Goal: Task Accomplishment & Management: Manage account settings

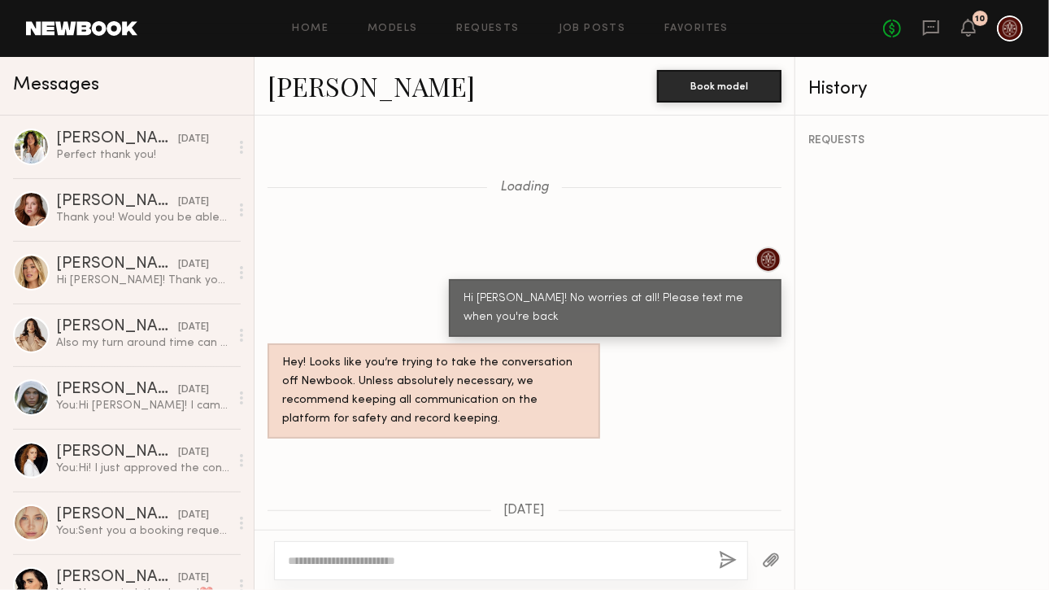
click at [108, 164] on link "AnnaNoel O. 09/04/2025 Perfect thank you!" at bounding box center [127, 147] width 254 height 63
click at [109, 132] on div "AnnaNoel O." at bounding box center [117, 139] width 122 height 16
click at [96, 168] on link "AnnaNoel O. 09/04/2025 Perfect thank you!" at bounding box center [127, 147] width 254 height 63
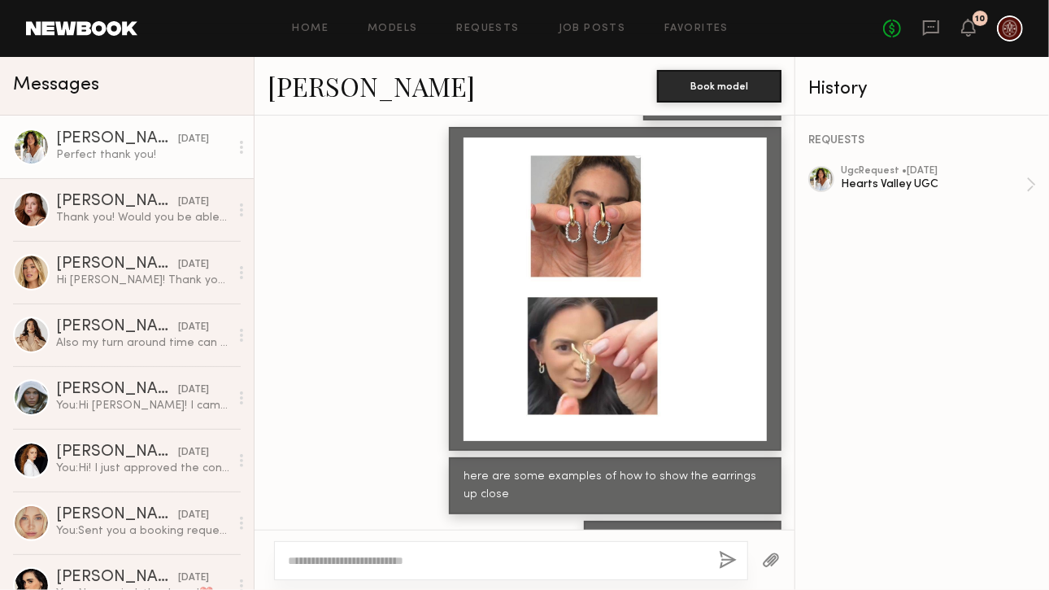
scroll to position [791, 0]
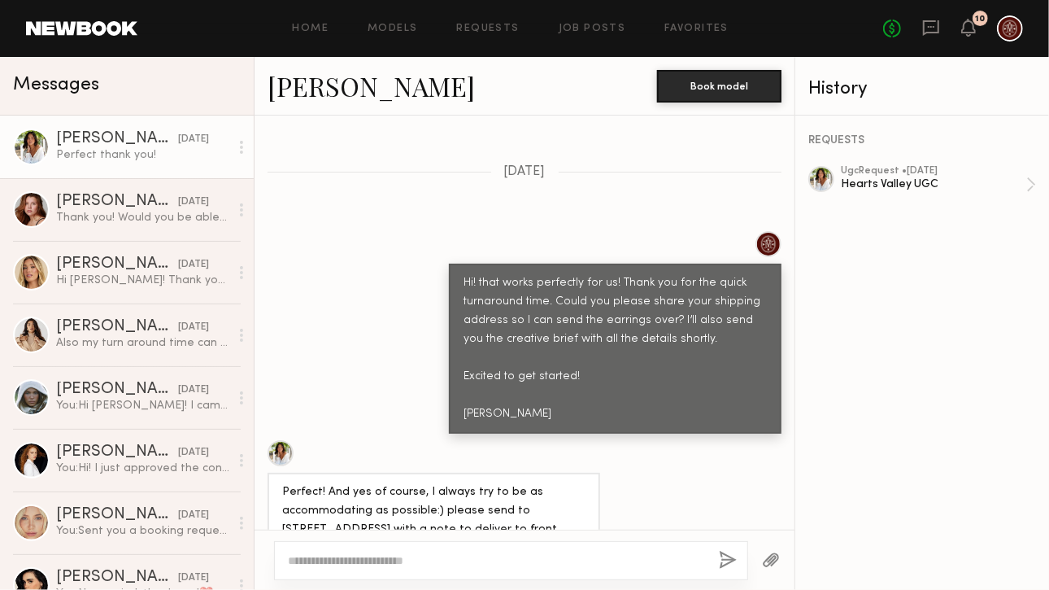
scroll to position [1815, 0]
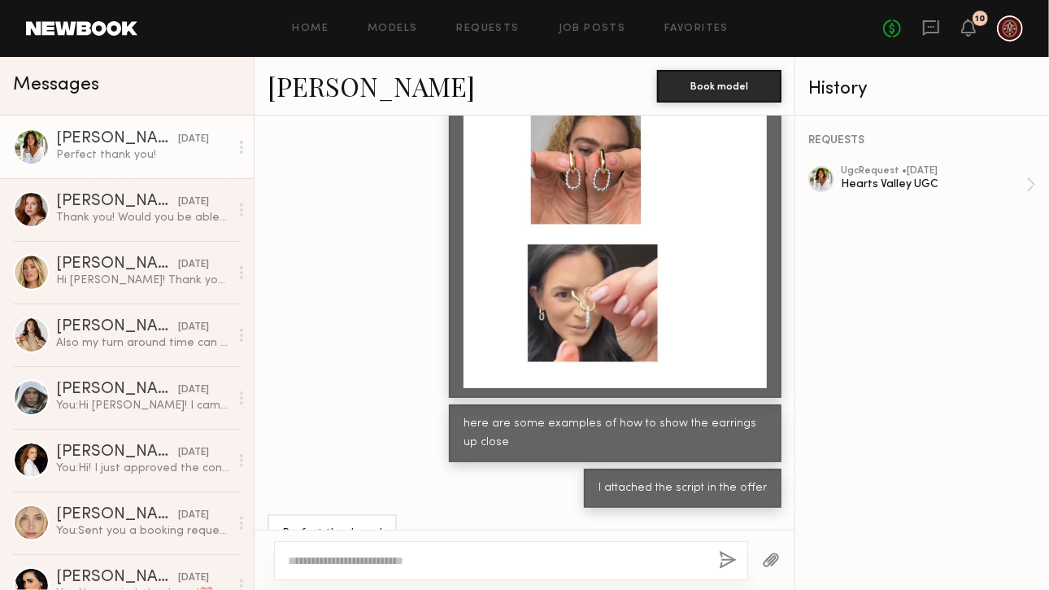
click at [360, 573] on div at bounding box center [511, 560] width 474 height 39
click at [356, 568] on textarea at bounding box center [497, 560] width 418 height 16
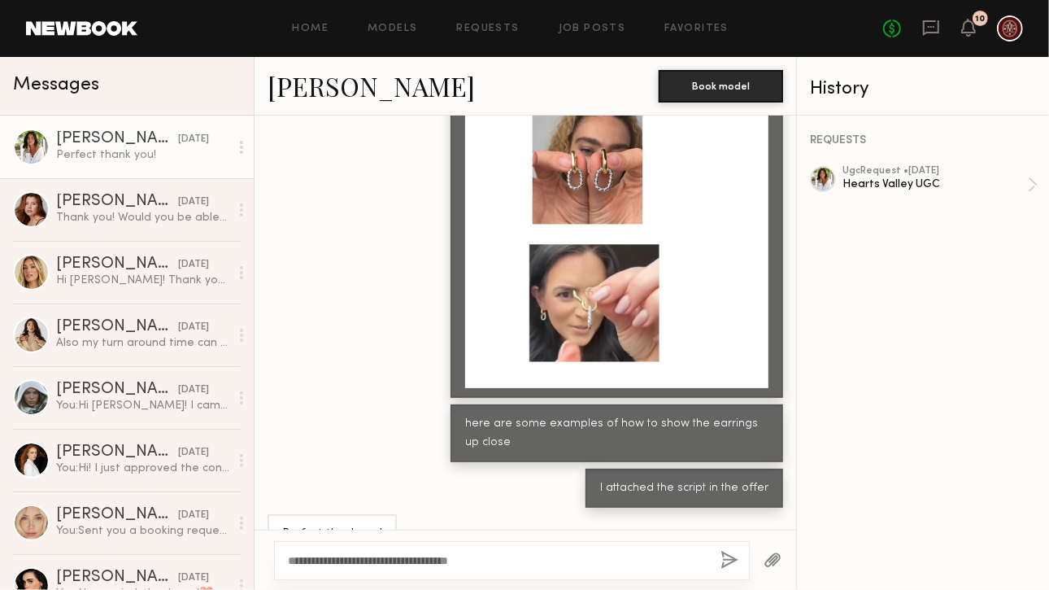
click at [555, 549] on div "**********" at bounding box center [512, 560] width 476 height 39
click at [550, 562] on textarea "**********" at bounding box center [498, 560] width 420 height 16
drag, startPoint x: 550, startPoint y: 562, endPoint x: 274, endPoint y: 564, distance: 275.7
click at [274, 564] on div "**********" at bounding box center [512, 560] width 476 height 39
type textarea "**********"
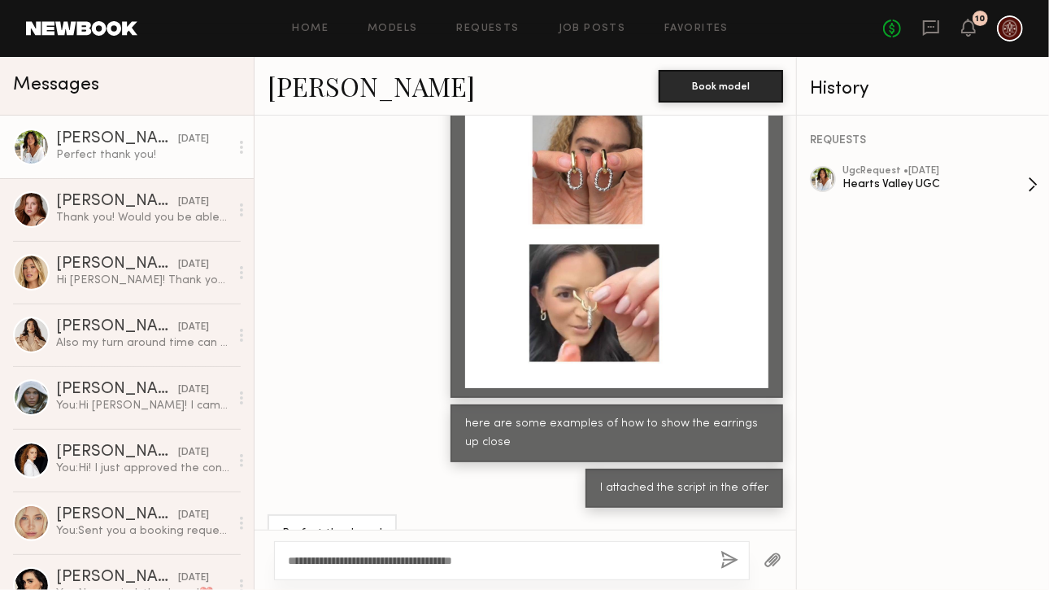
click at [941, 192] on div "Hearts Valley UGC" at bounding box center [935, 184] width 185 height 15
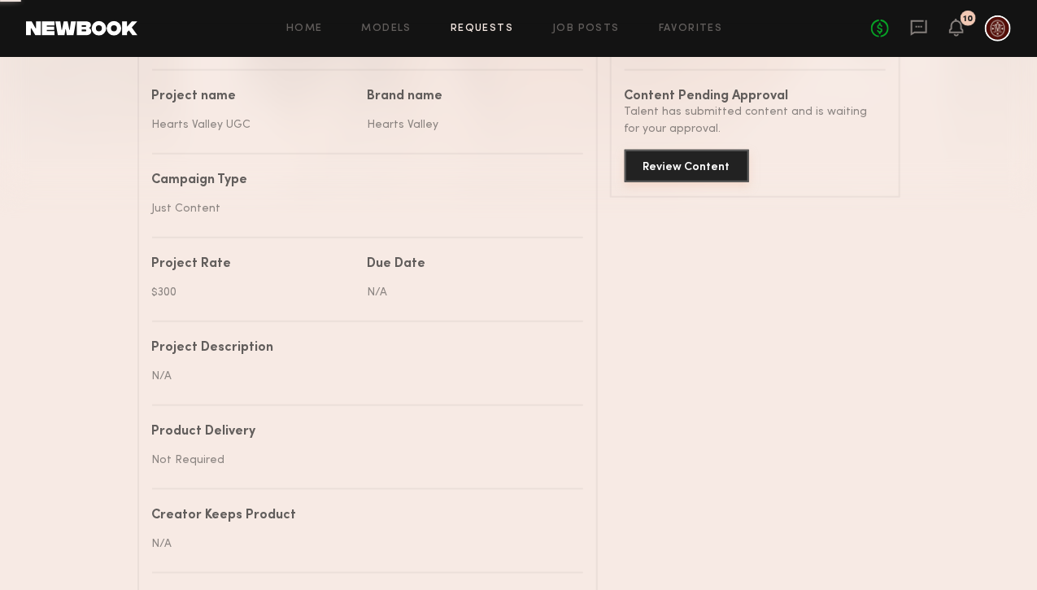
scroll to position [360, 0]
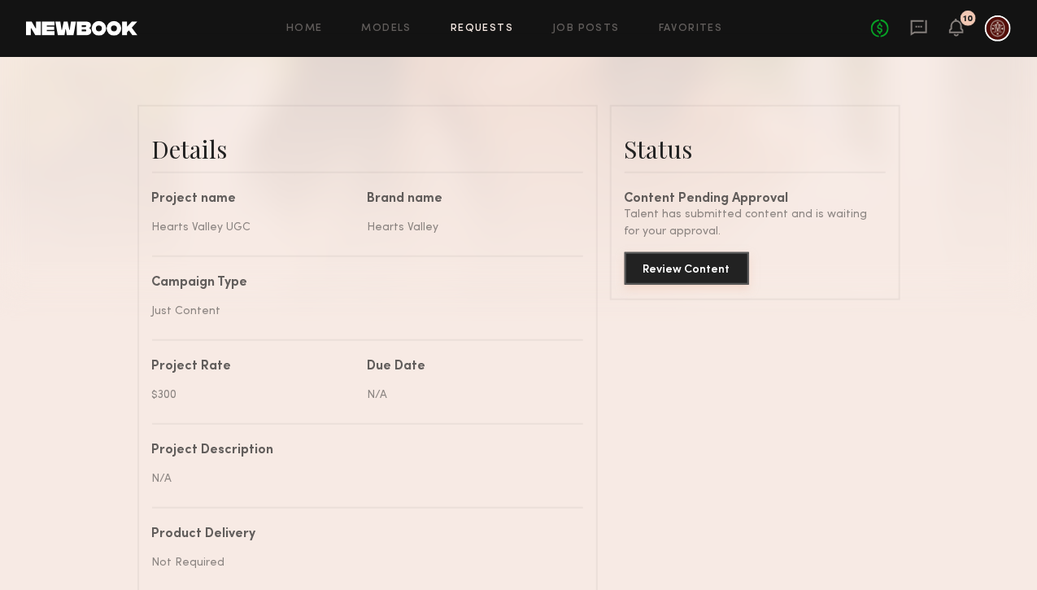
click at [684, 271] on button "Review Content" at bounding box center [687, 268] width 124 height 33
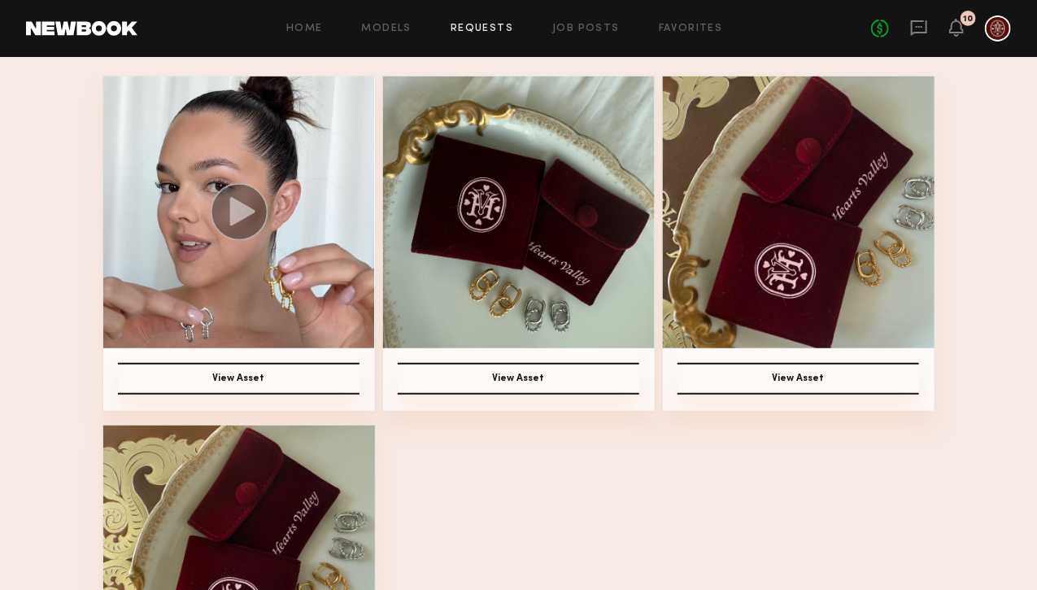
scroll to position [254, 0]
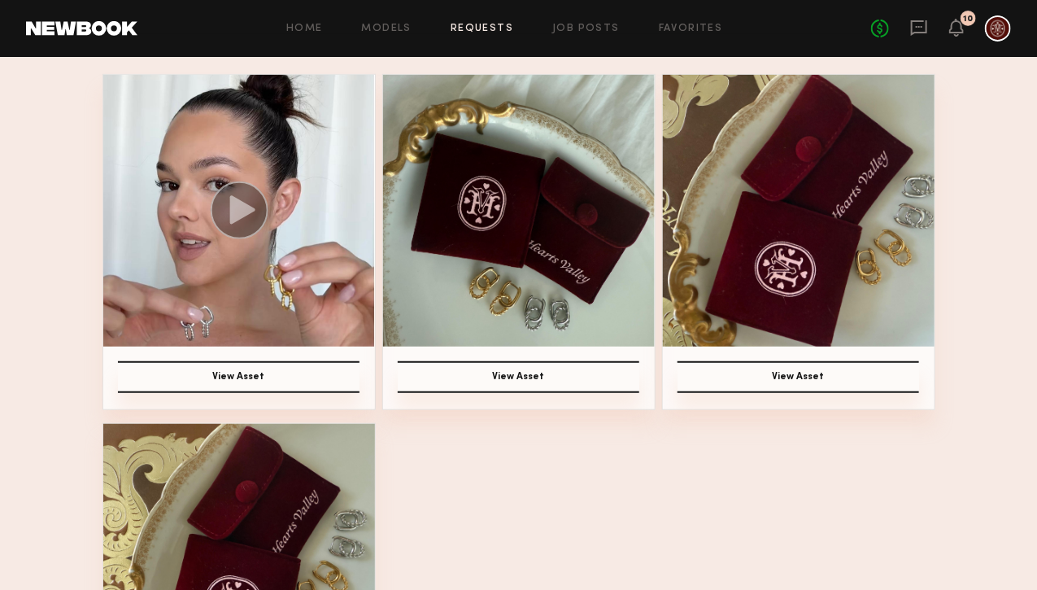
click at [238, 203] on icon at bounding box center [241, 210] width 25 height 28
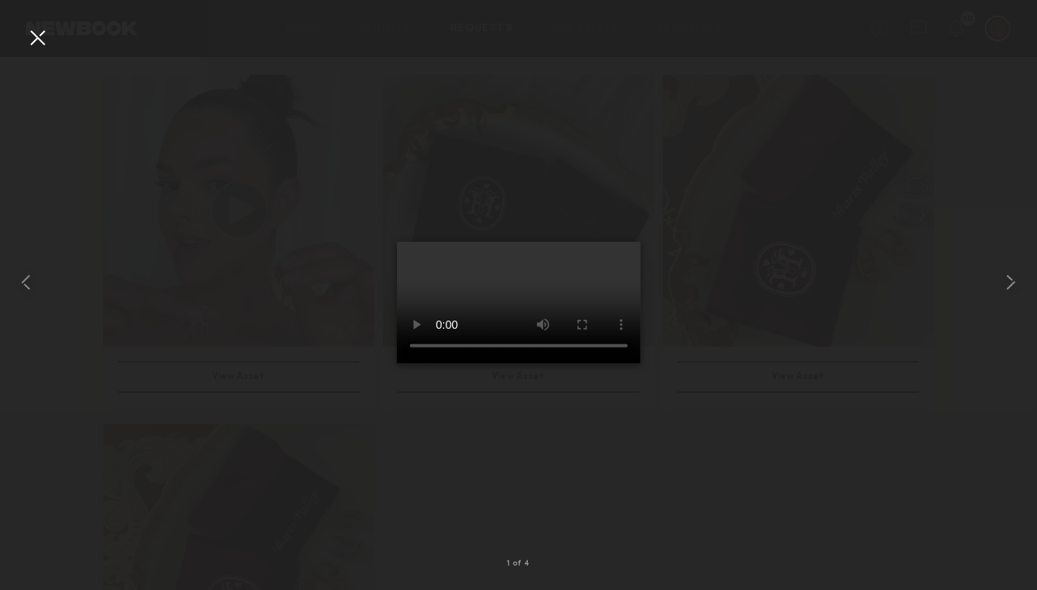
click at [316, 509] on div at bounding box center [518, 282] width 1037 height 512
click at [452, 364] on video at bounding box center [519, 303] width 244 height 122
click at [769, 215] on div at bounding box center [518, 282] width 1037 height 512
click at [41, 41] on div at bounding box center [37, 37] width 26 height 26
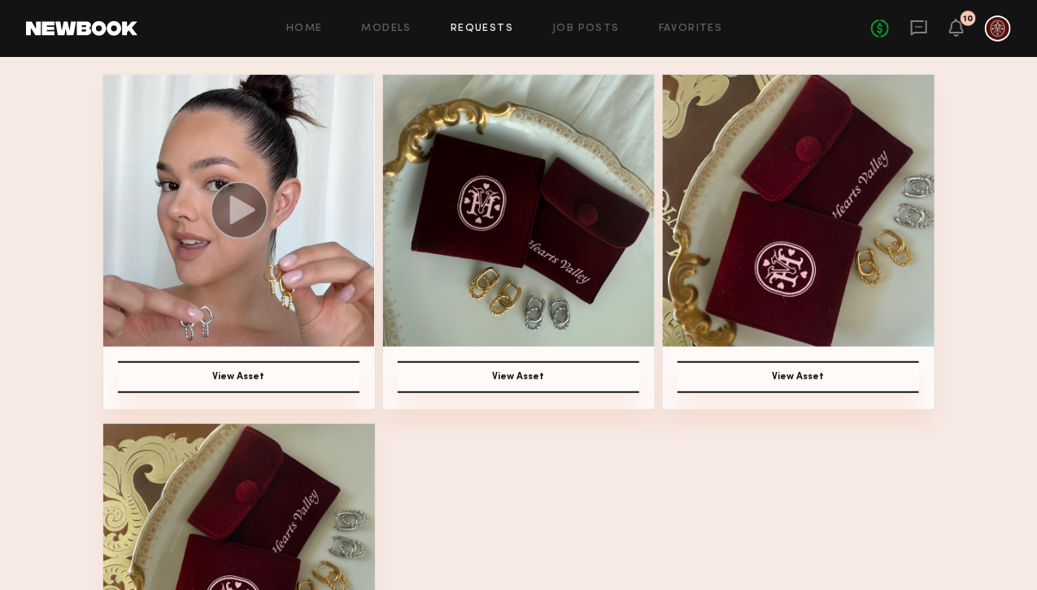
click at [495, 204] on img at bounding box center [519, 211] width 272 height 272
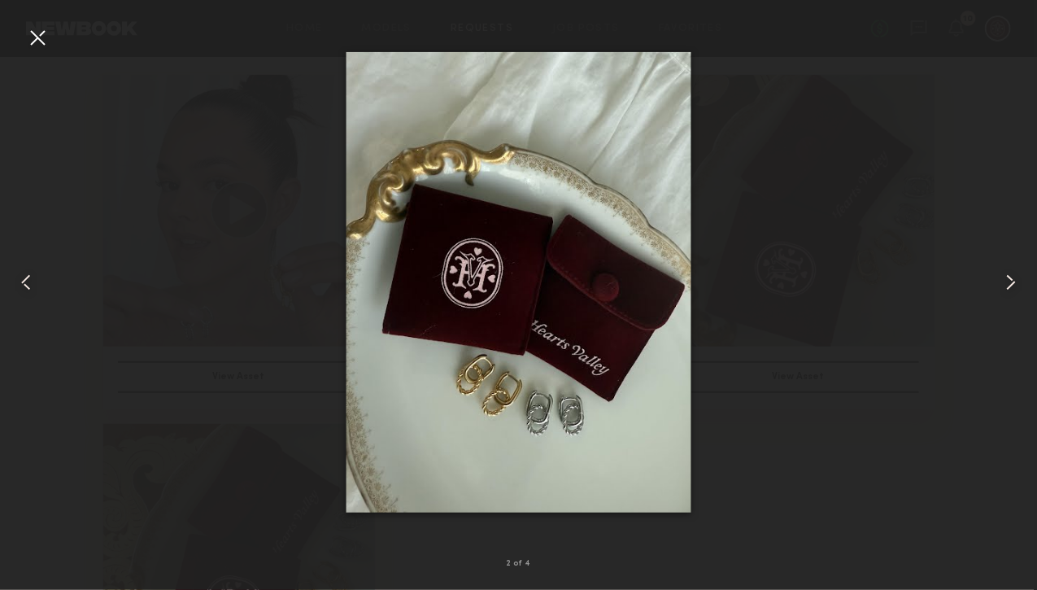
click at [1002, 287] on common-icon at bounding box center [1011, 282] width 26 height 26
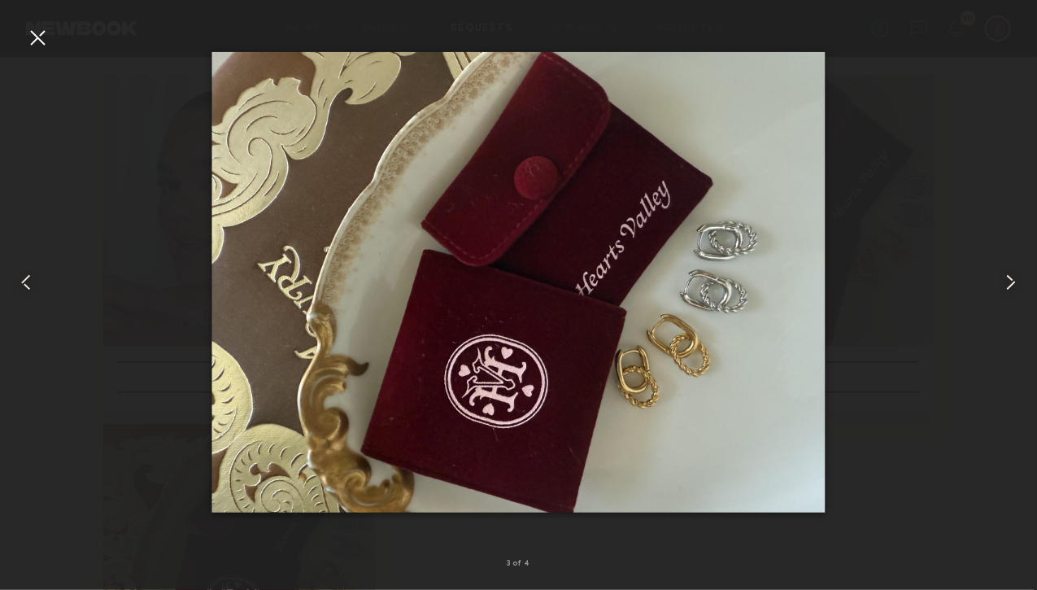
click at [1002, 287] on common-icon at bounding box center [1011, 282] width 26 height 26
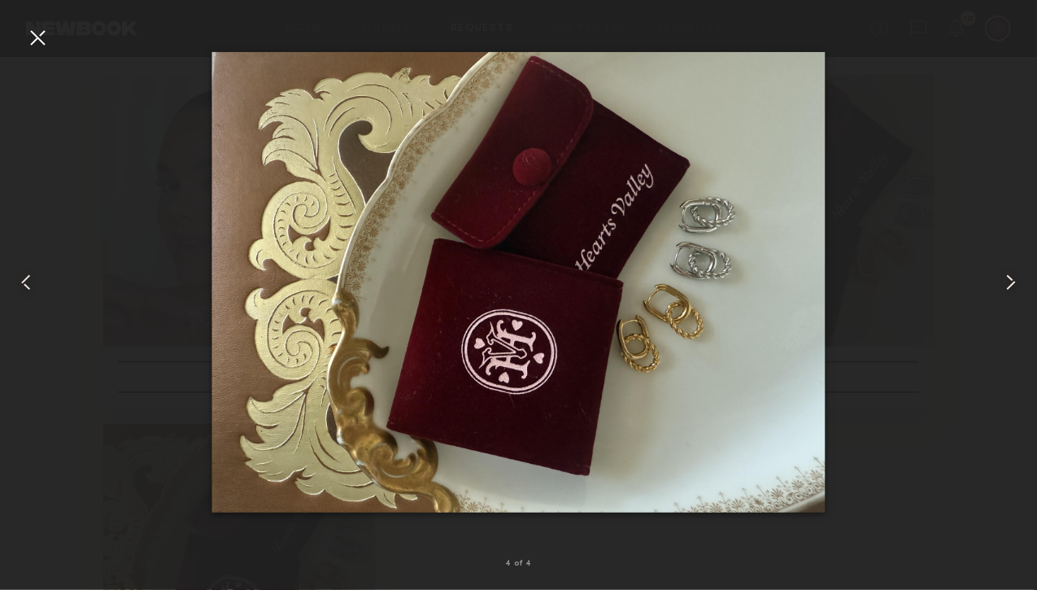
click at [948, 164] on div at bounding box center [518, 282] width 1037 height 512
click at [25, 24] on div at bounding box center [37, 37] width 26 height 26
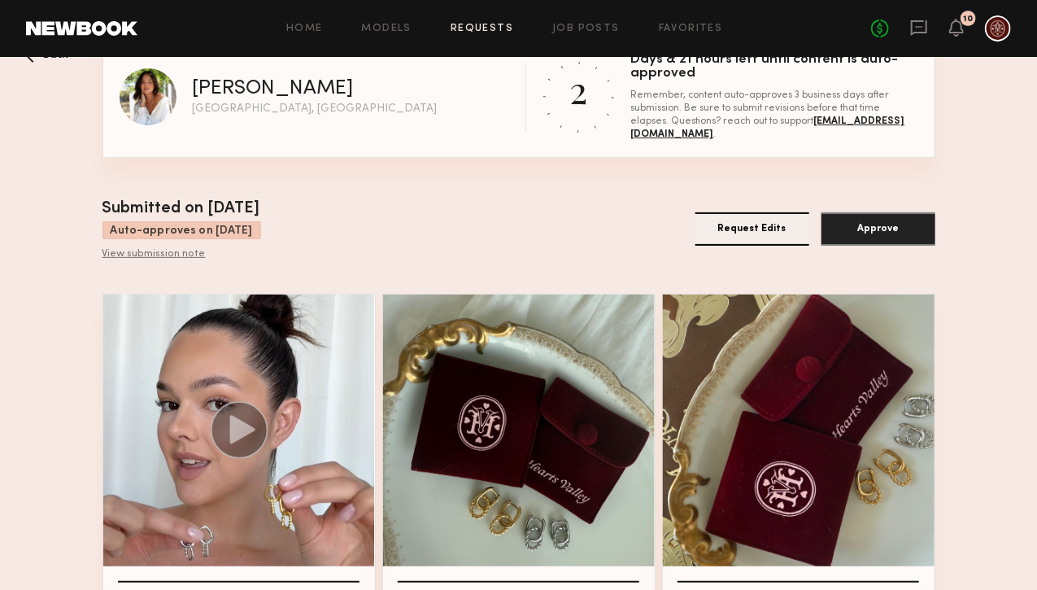
scroll to position [299, 0]
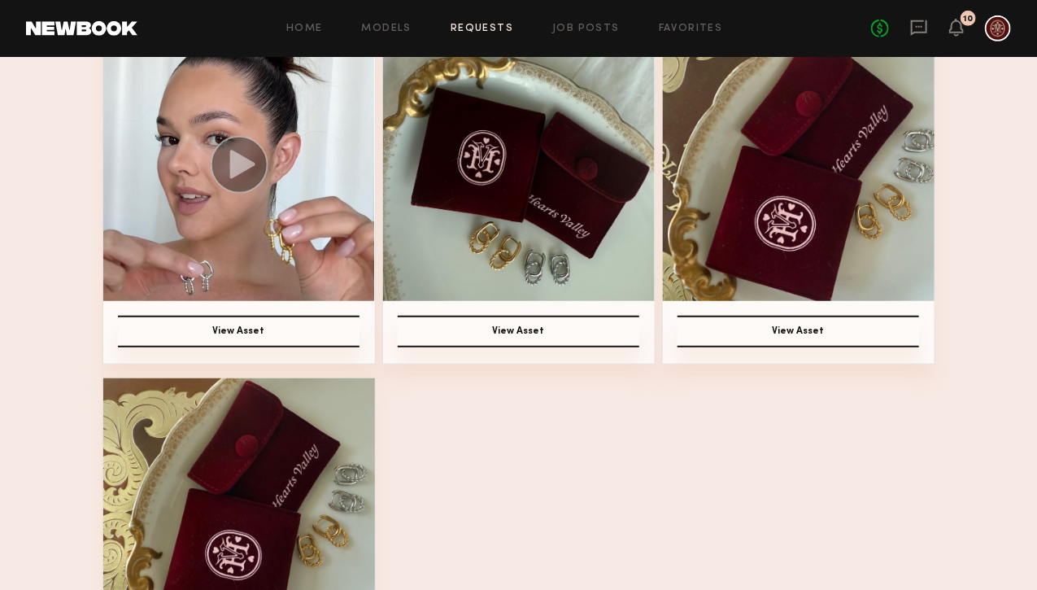
click at [251, 177] on circle at bounding box center [239, 165] width 58 height 58
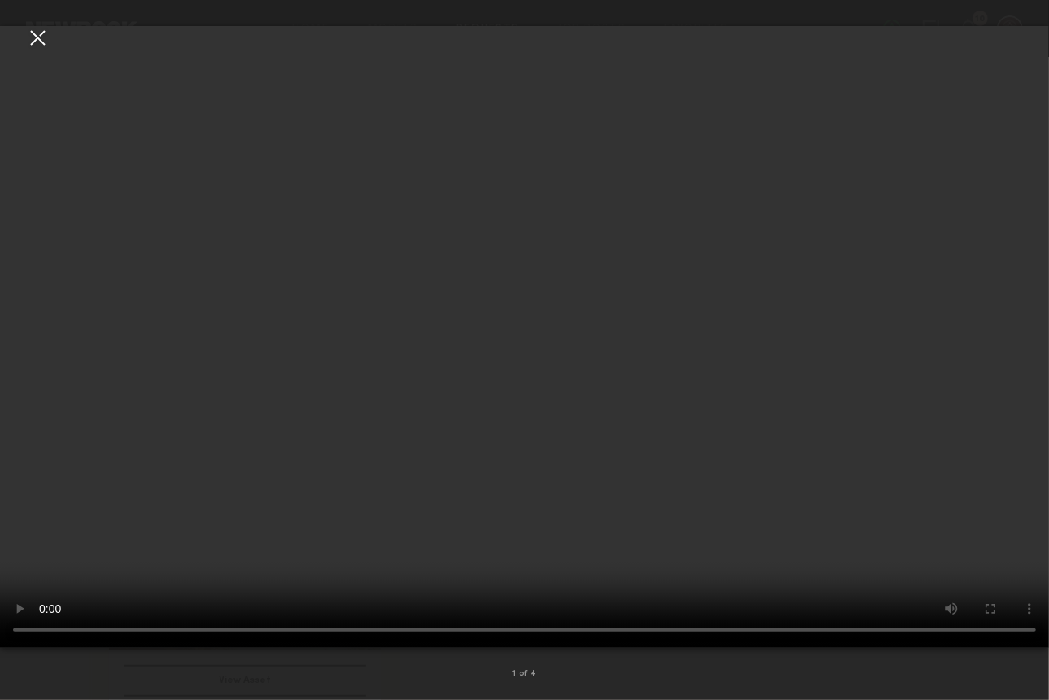
click at [731, 449] on video at bounding box center [524, 336] width 1049 height 621
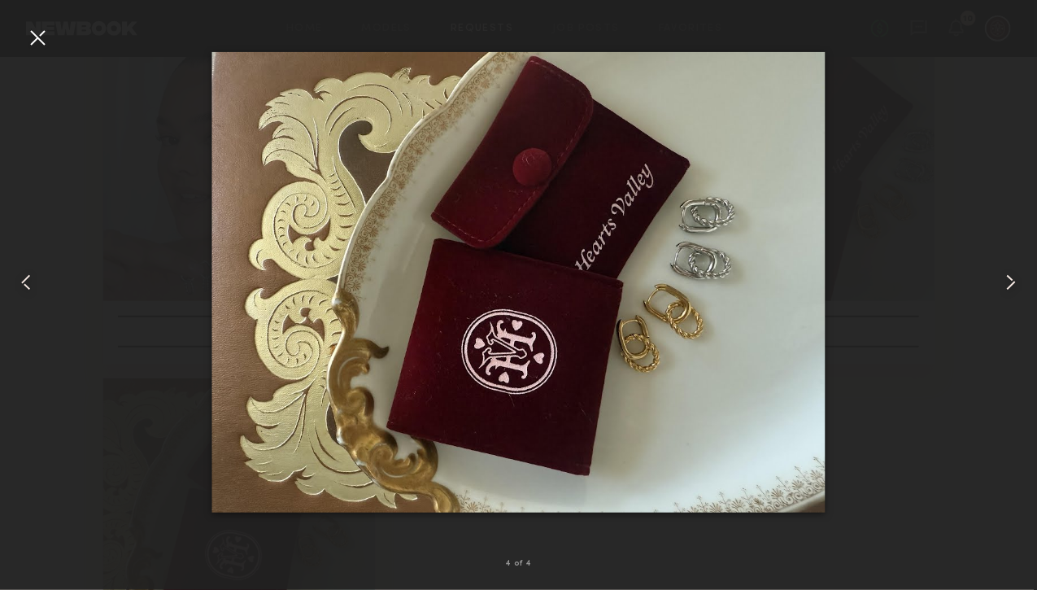
click at [46, 285] on div at bounding box center [518, 282] width 1037 height 512
click at [29, 281] on common-icon at bounding box center [26, 282] width 26 height 26
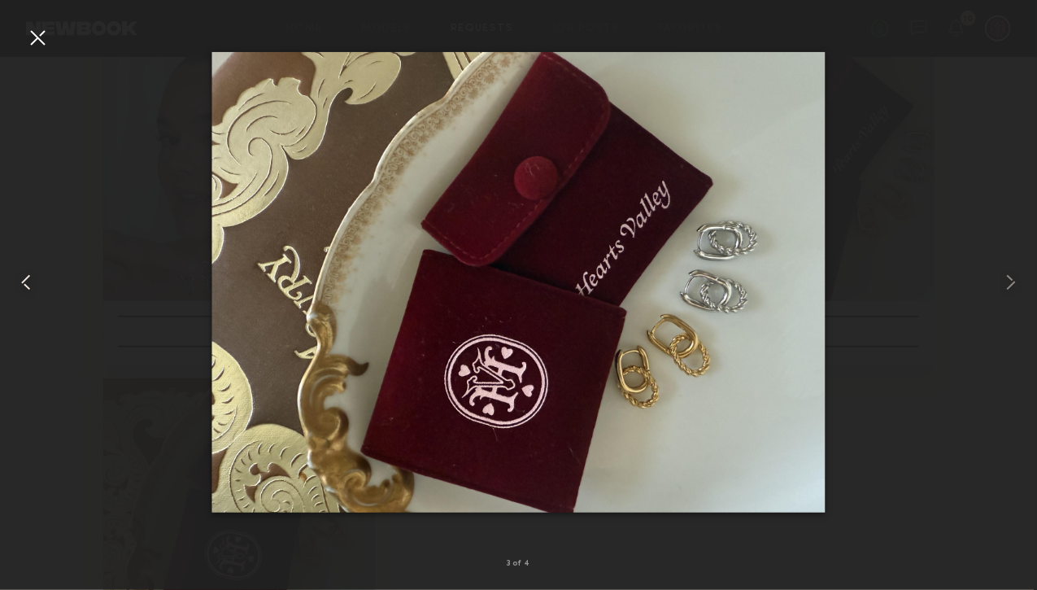
click at [36, 288] on common-icon at bounding box center [26, 282] width 26 height 26
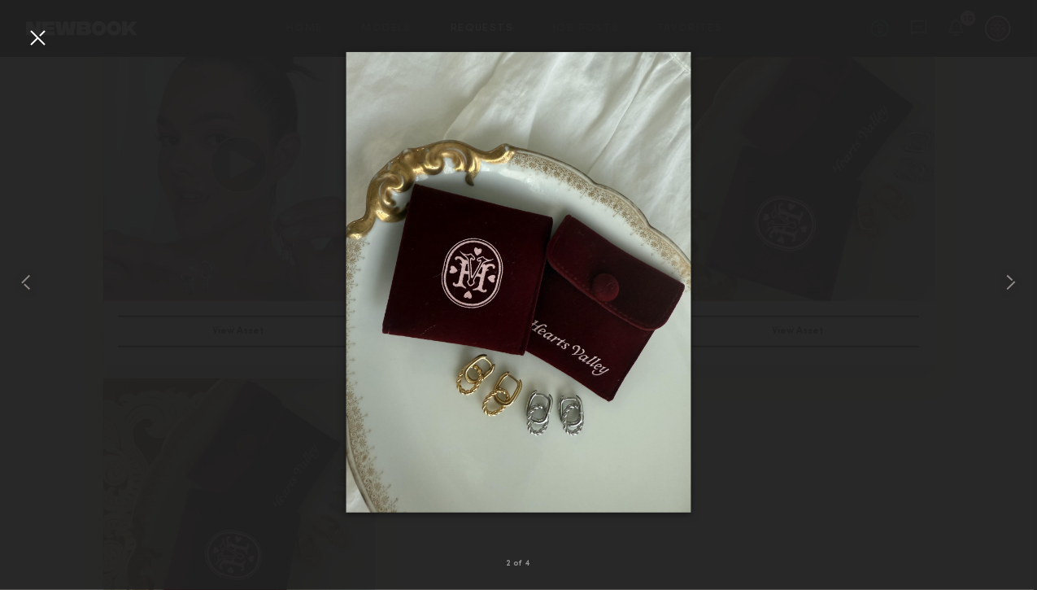
click at [973, 299] on div at bounding box center [518, 282] width 1037 height 512
click at [2, 285] on div at bounding box center [20, 282] width 41 height 512
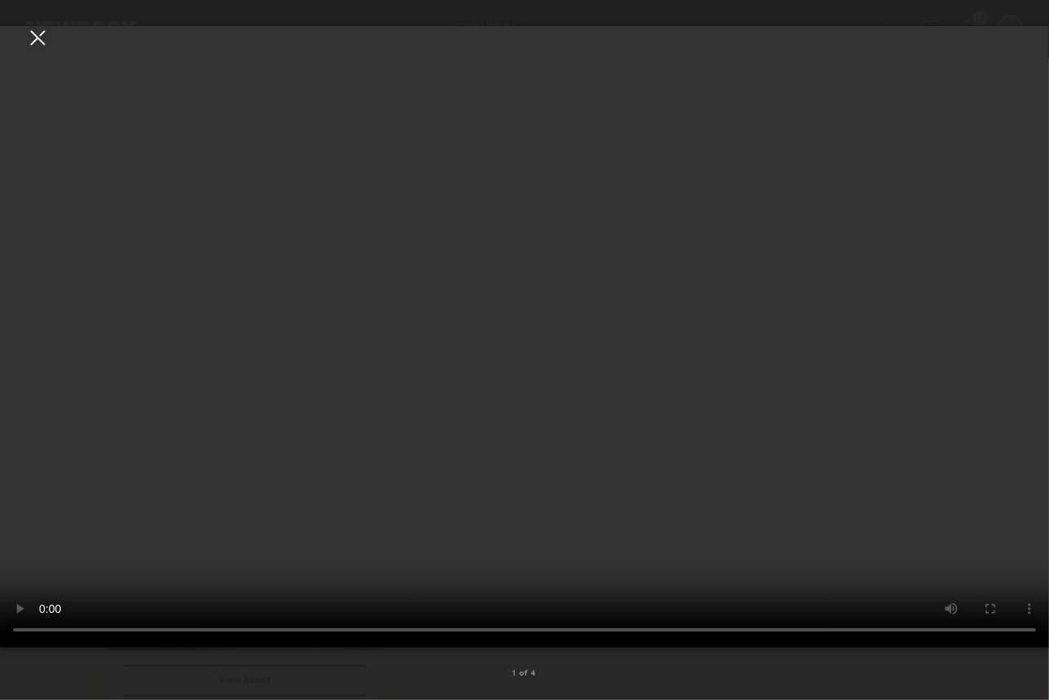
click at [479, 455] on video at bounding box center [524, 336] width 1049 height 621
click at [438, 508] on video at bounding box center [524, 336] width 1049 height 621
click at [844, 455] on video at bounding box center [524, 336] width 1049 height 621
click at [820, 517] on video at bounding box center [524, 336] width 1049 height 621
click at [711, 524] on video at bounding box center [524, 336] width 1049 height 621
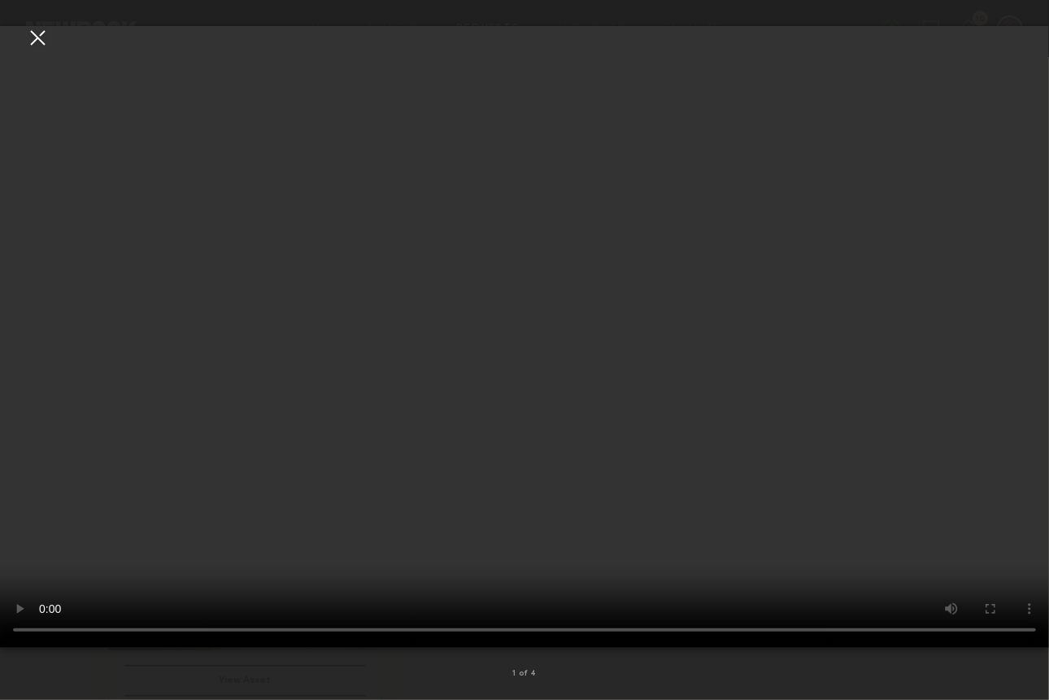
click at [711, 524] on video at bounding box center [524, 336] width 1049 height 621
click at [621, 498] on video at bounding box center [524, 336] width 1049 height 621
click at [472, 381] on video at bounding box center [524, 336] width 1049 height 621
